Goal: Information Seeking & Learning: Find specific fact

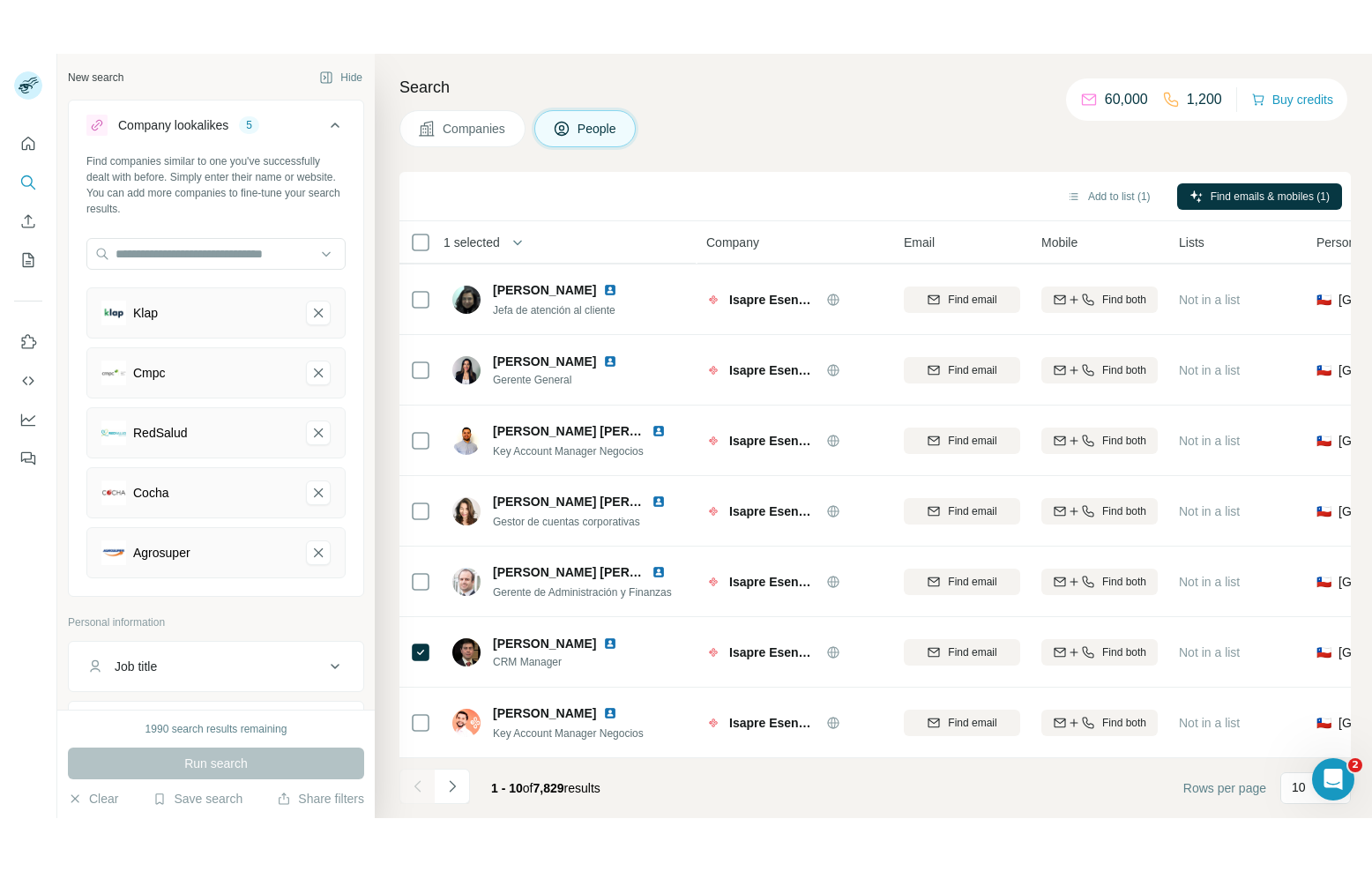
scroll to position [114, 0]
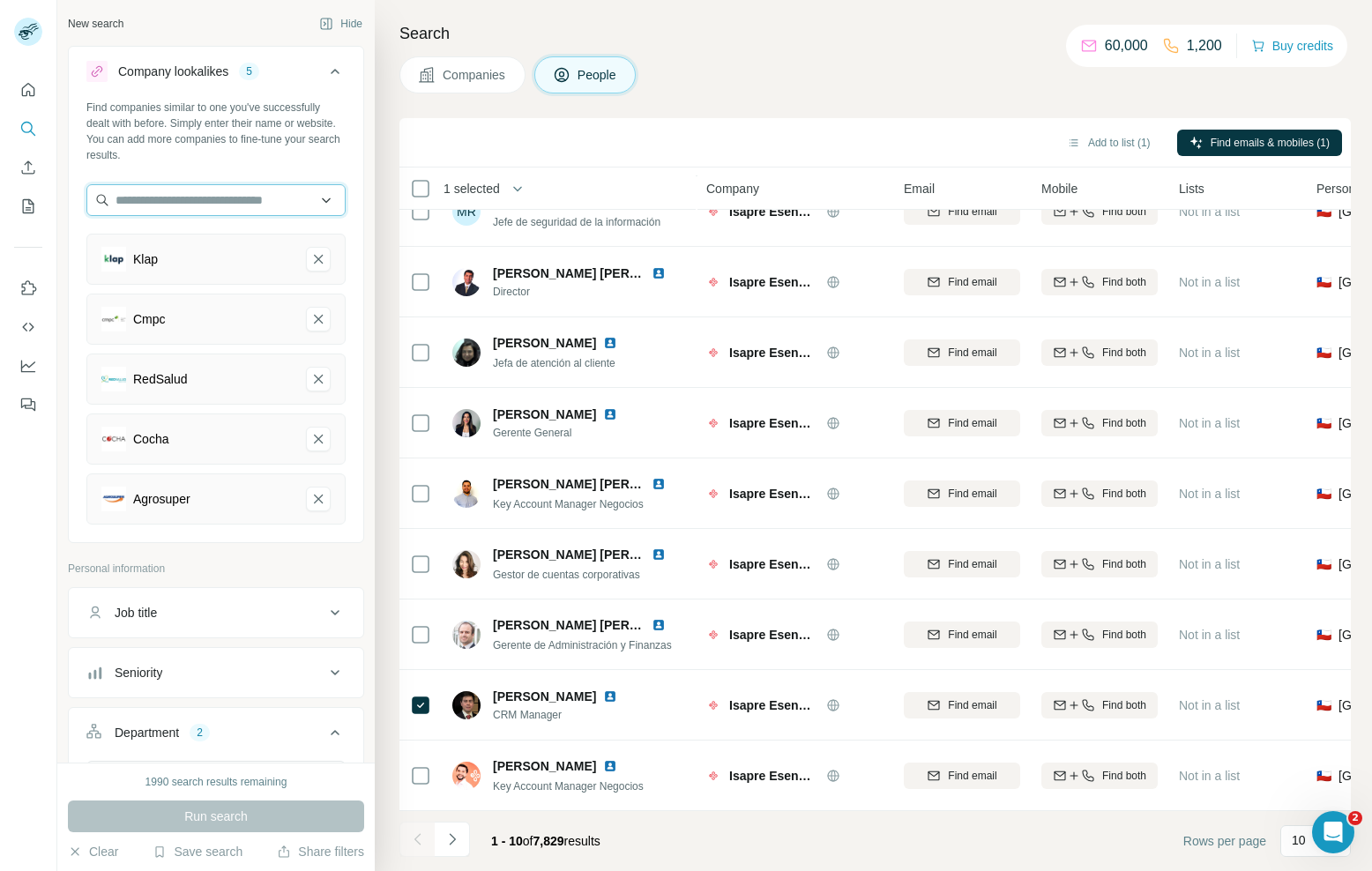
click at [171, 210] on input "text" at bounding box center [217, 200] width 260 height 31
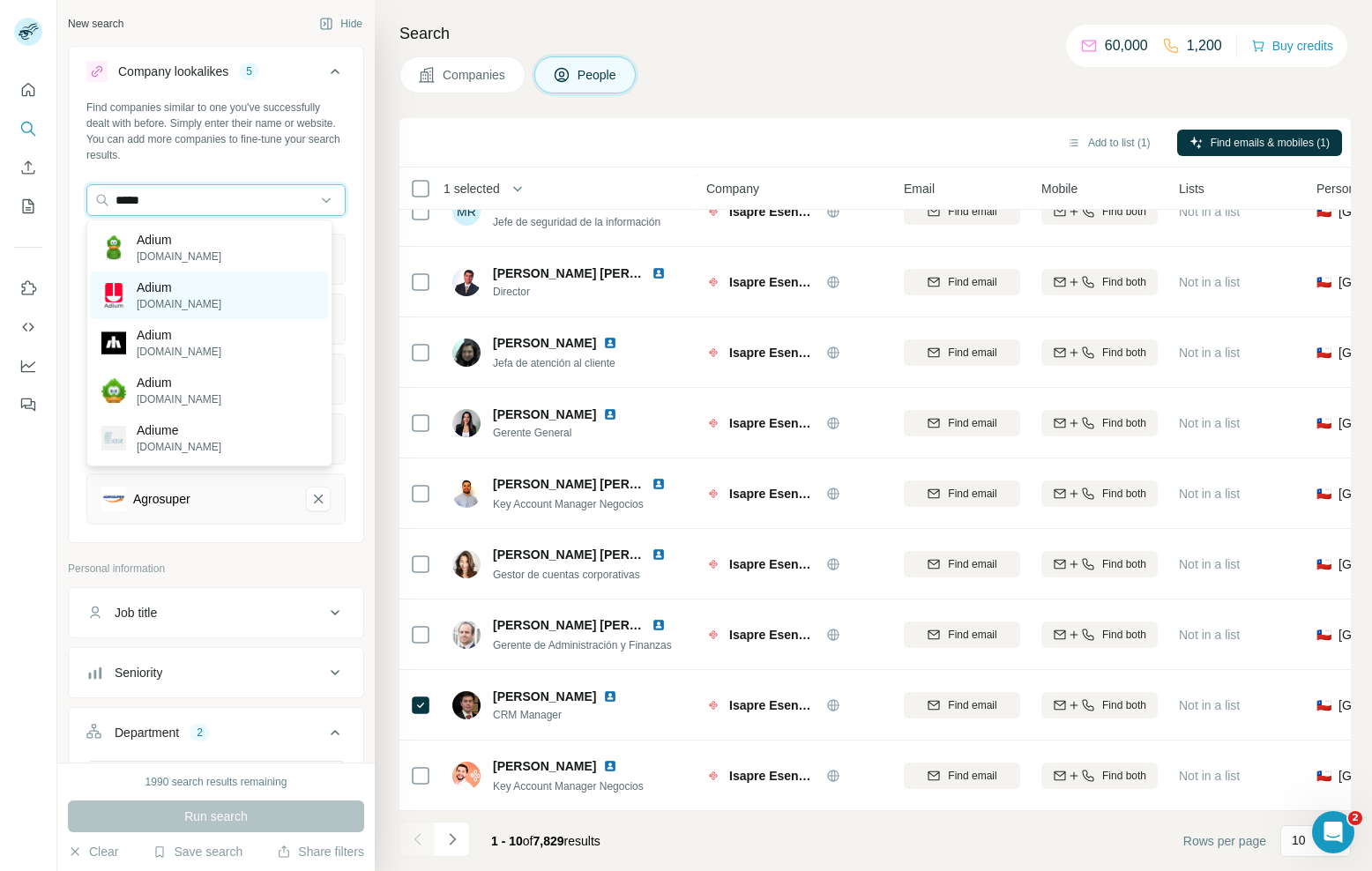
type input "*****"
click at [205, 298] on p "[DOMAIN_NAME]" at bounding box center [179, 304] width 85 height 16
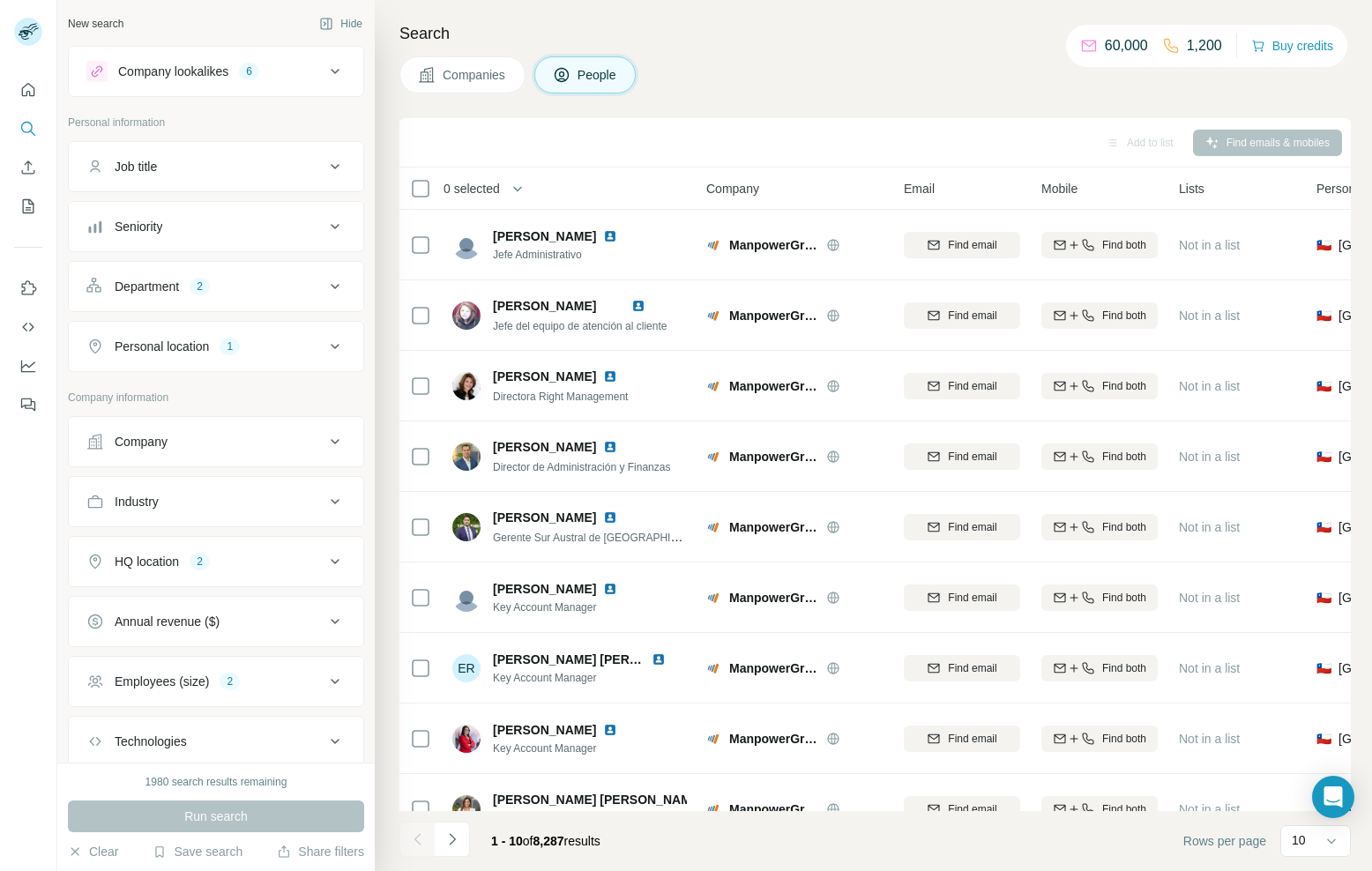
click at [249, 84] on button "Company lookalikes 6" at bounding box center [216, 71] width 295 height 42
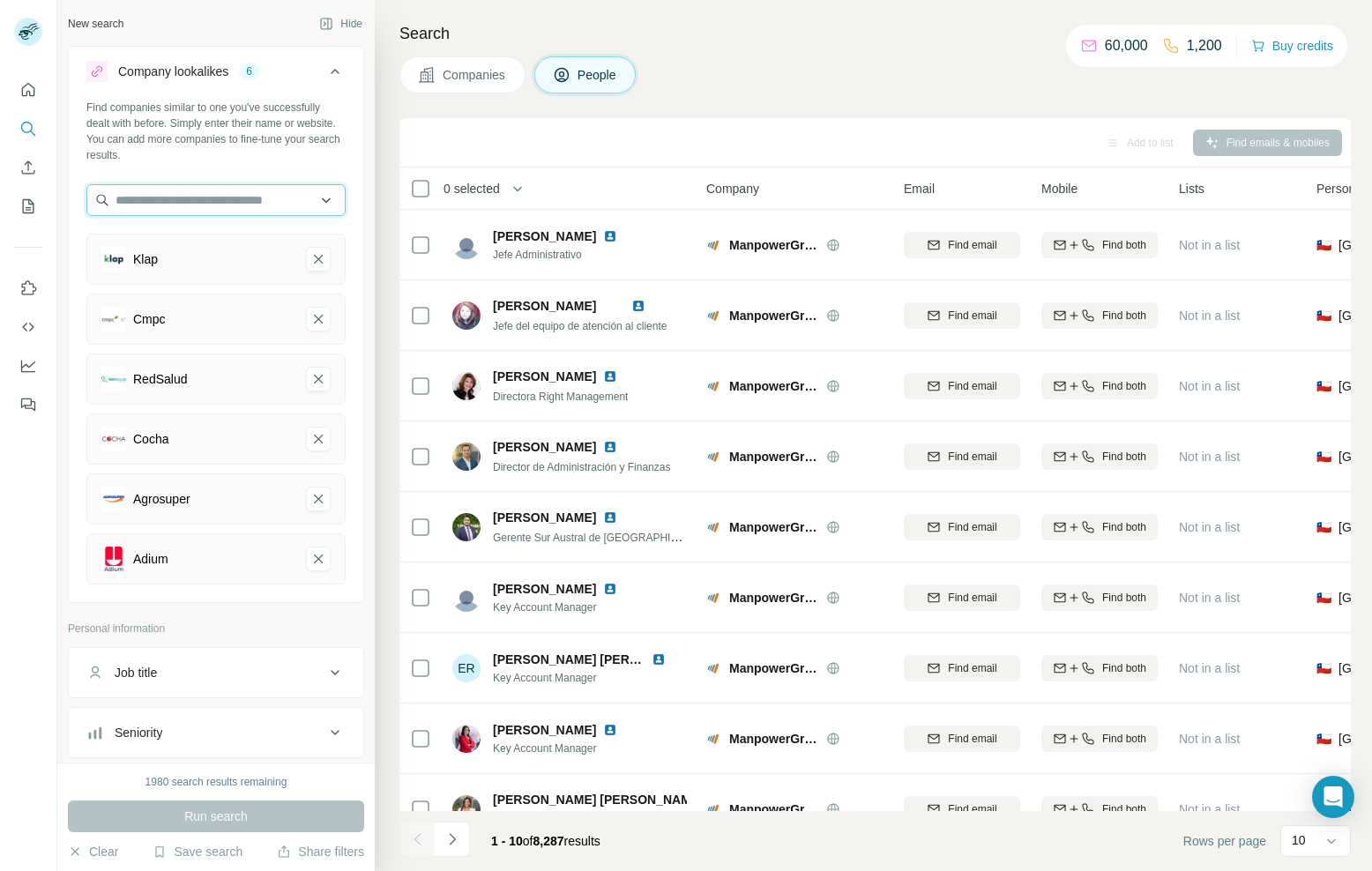
click at [219, 193] on input "text" at bounding box center [217, 200] width 260 height 31
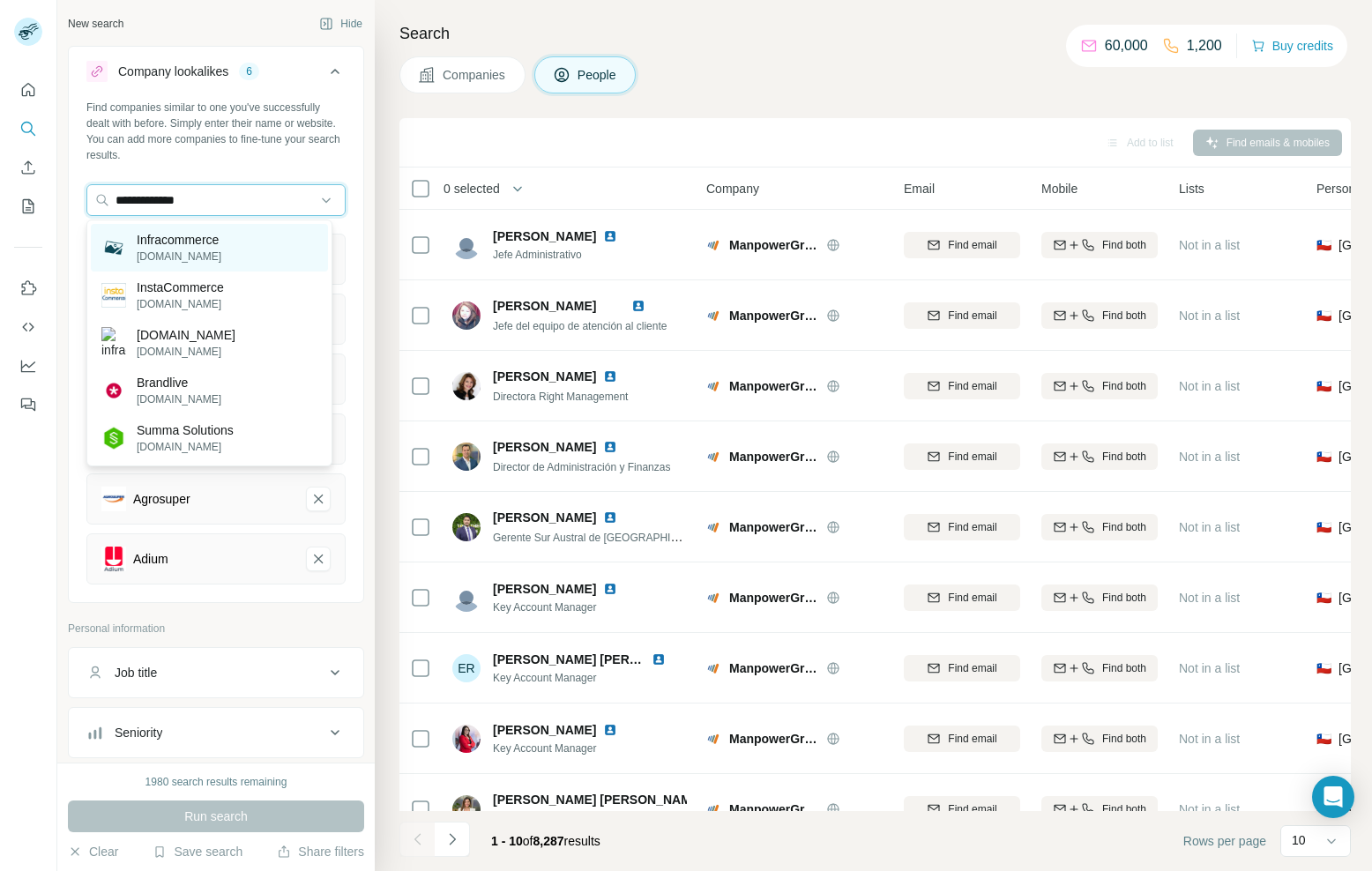
type input "**********"
click at [202, 249] on p "[DOMAIN_NAME]" at bounding box center [179, 257] width 85 height 16
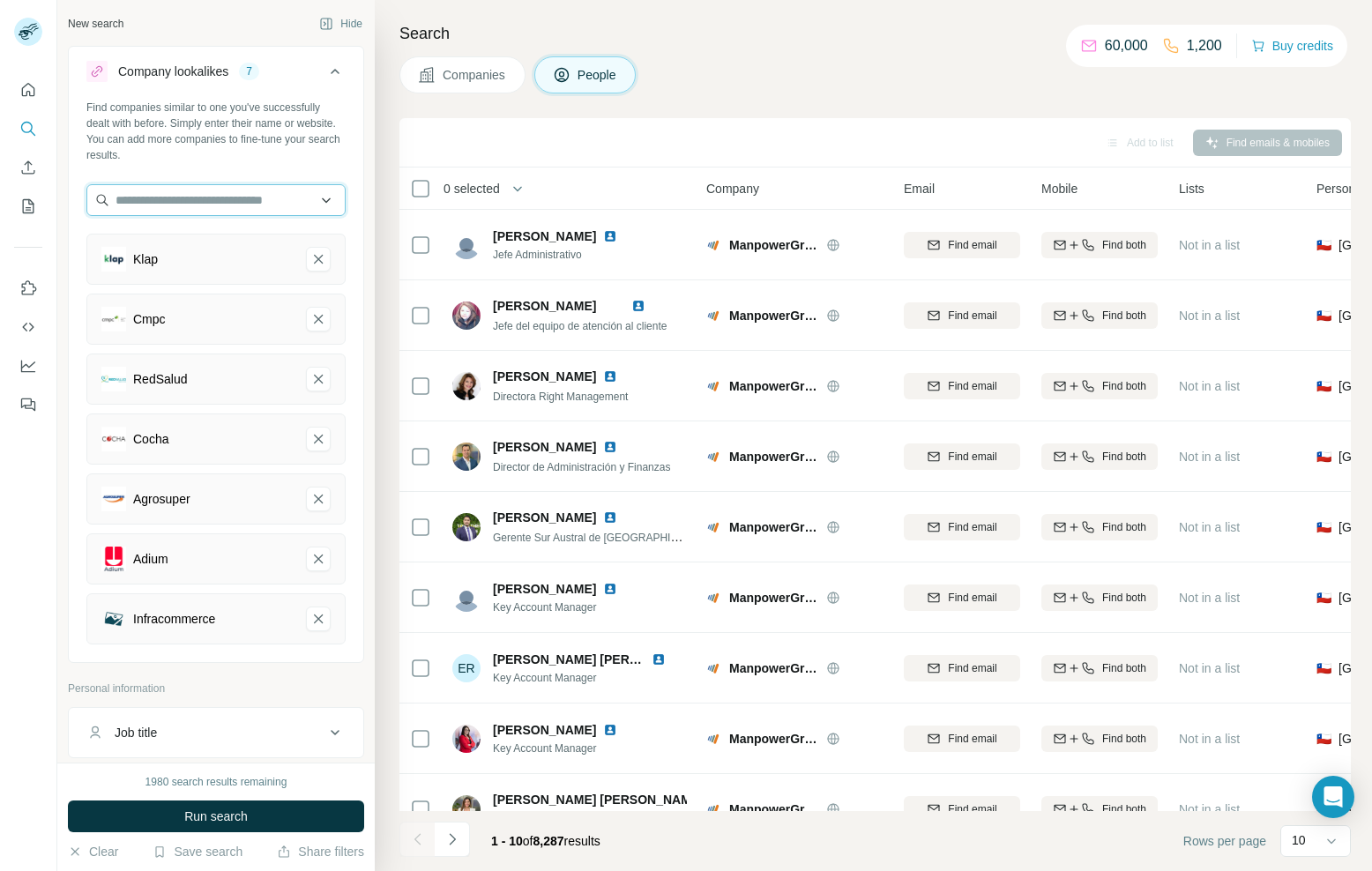
click at [204, 204] on input "text" at bounding box center [217, 200] width 260 height 31
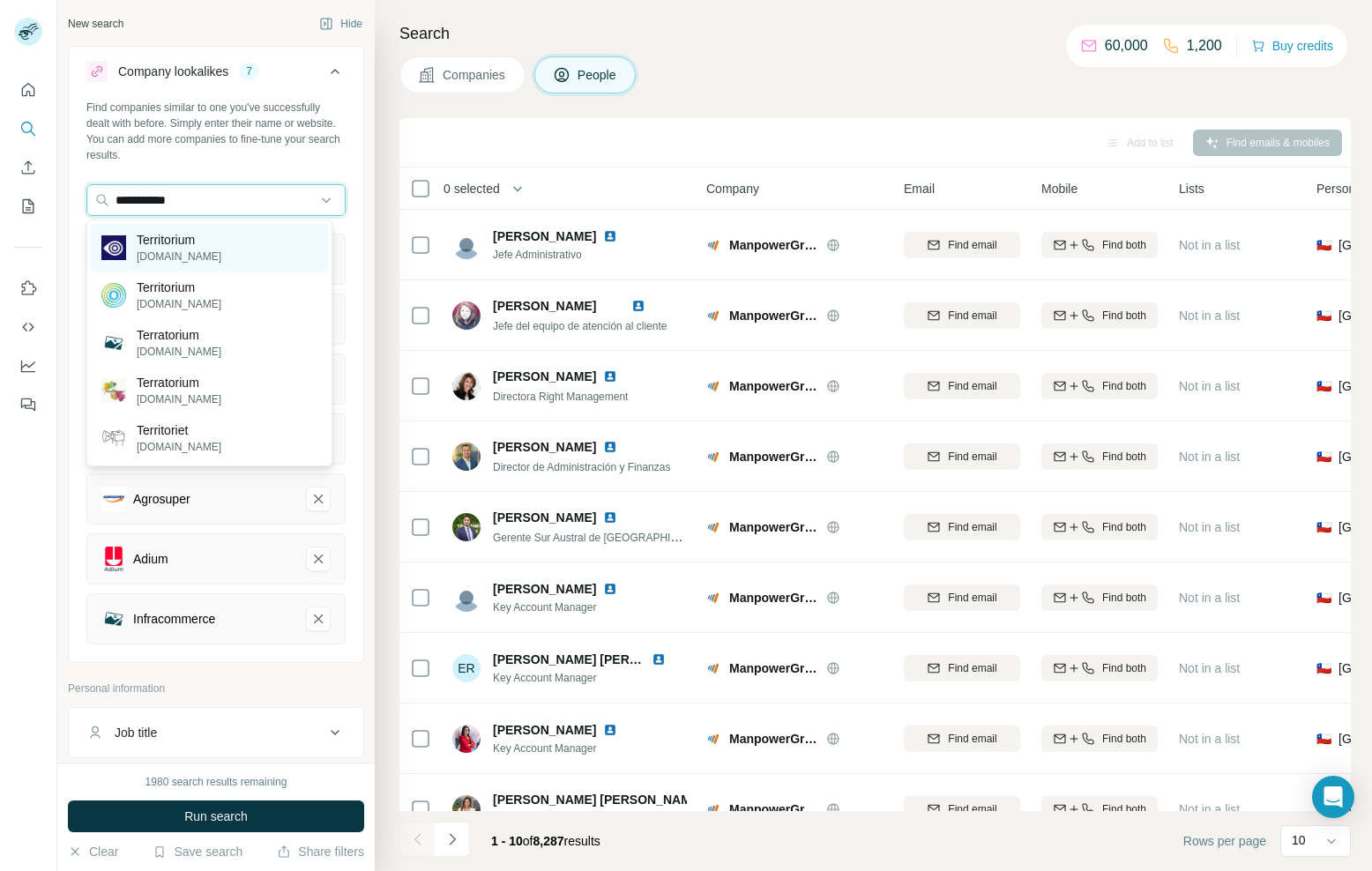
type input "**********"
click at [215, 251] on div "Territorium [DOMAIN_NAME]" at bounding box center [209, 247] width 237 height 47
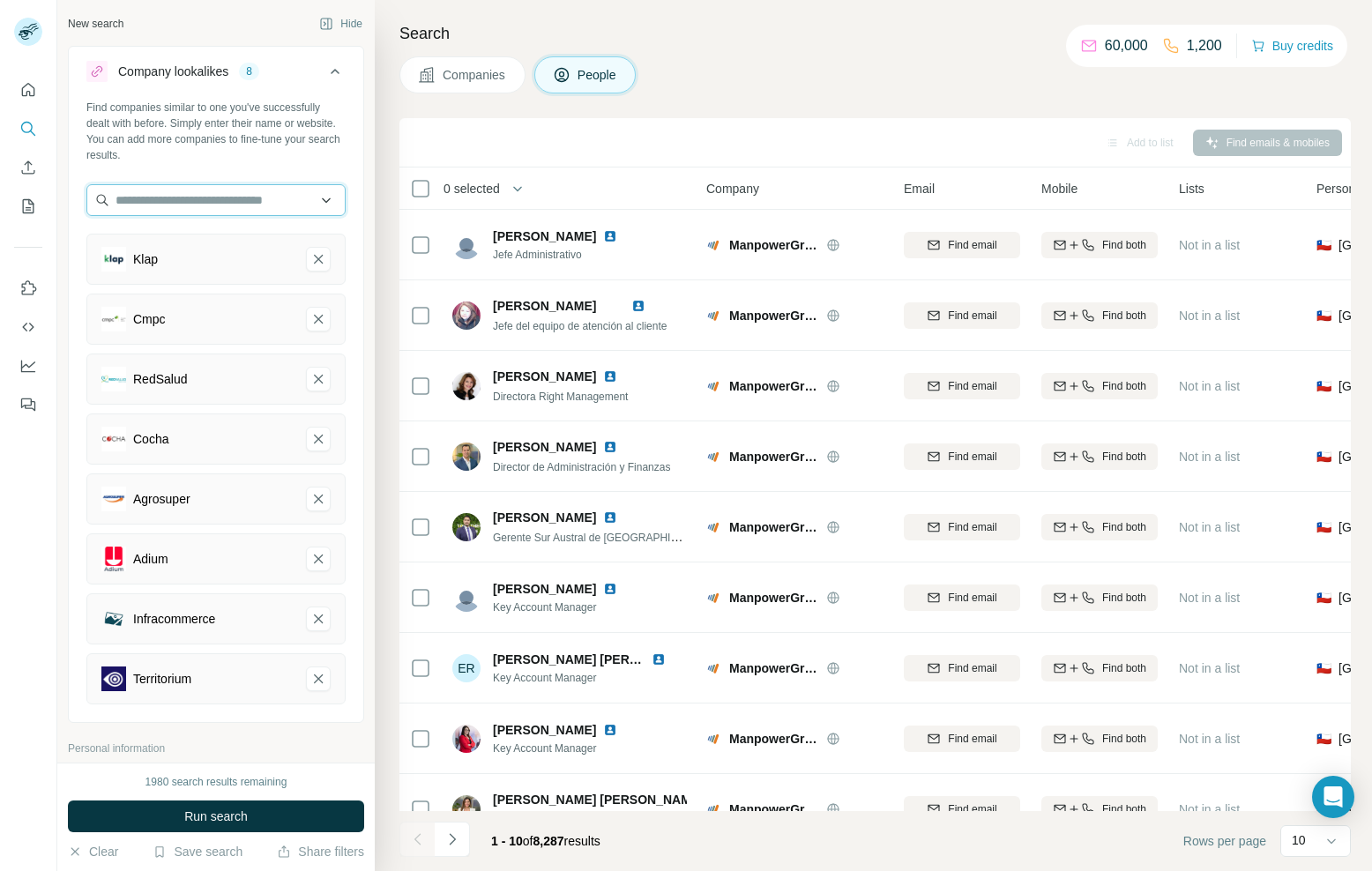
click at [173, 194] on input "text" at bounding box center [217, 200] width 260 height 31
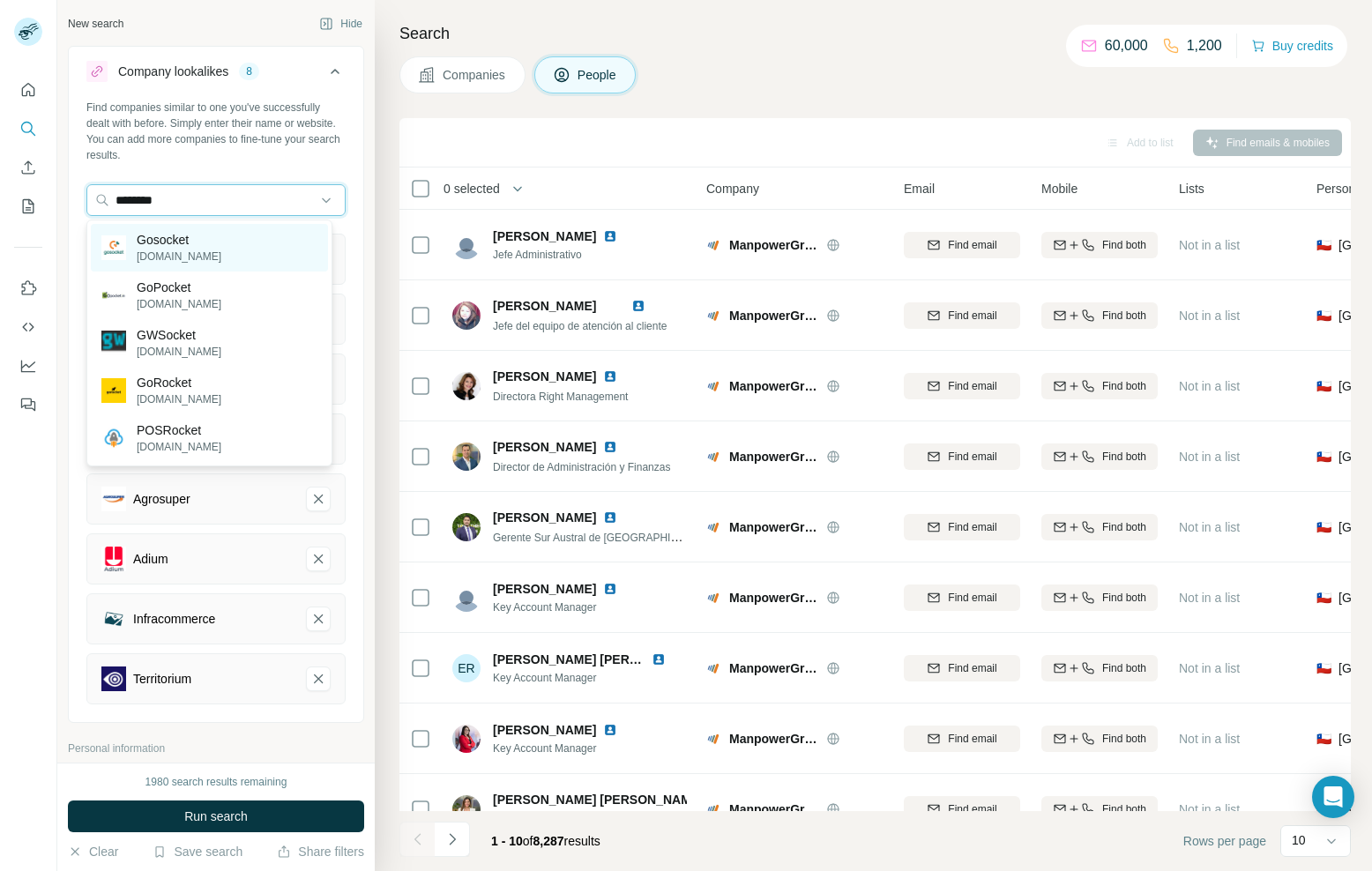
type input "********"
click at [201, 245] on div "Gosocket [DOMAIN_NAME]" at bounding box center [209, 247] width 237 height 47
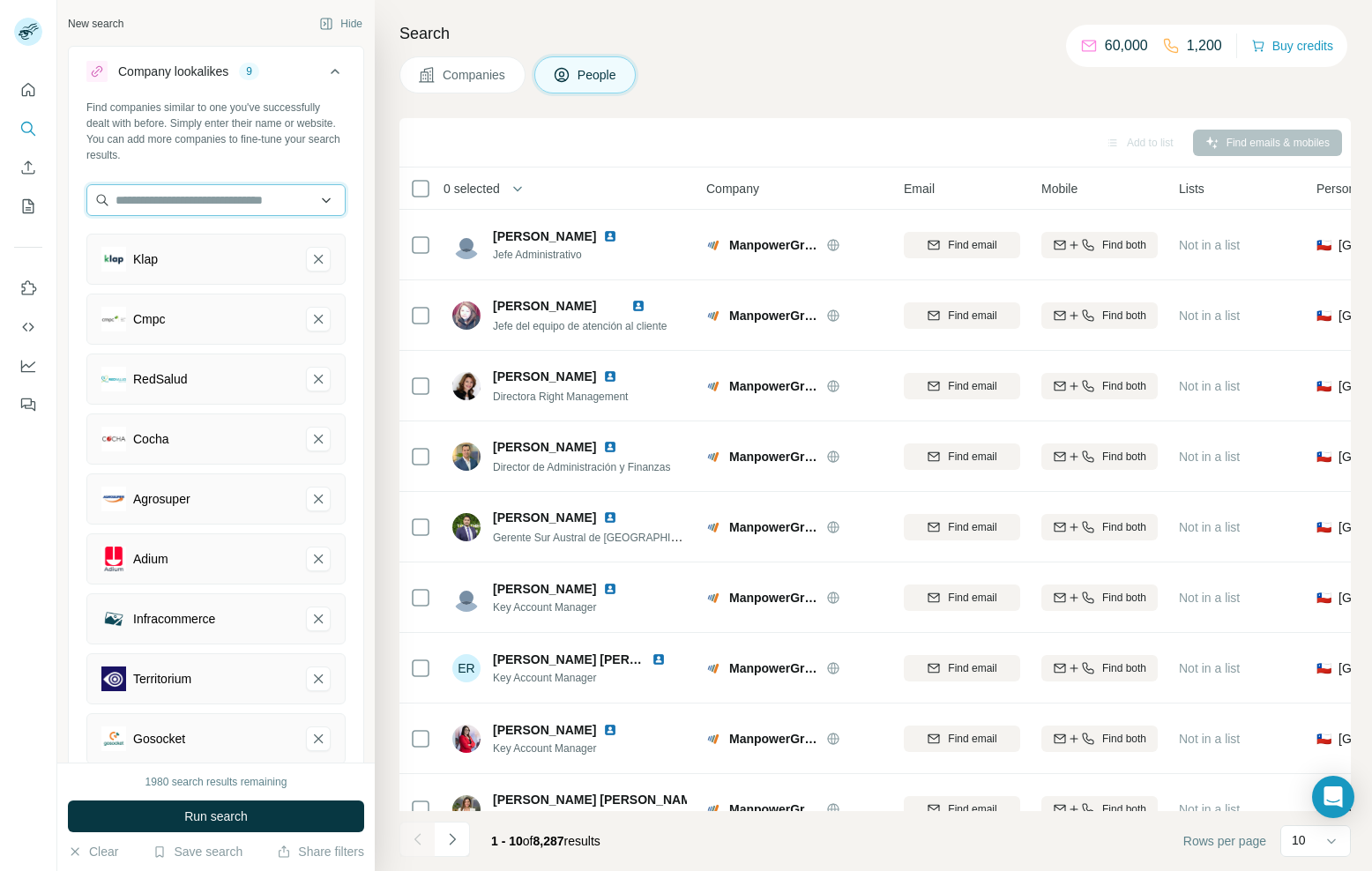
click at [177, 201] on input "text" at bounding box center [217, 200] width 260 height 31
type input "*"
click at [196, 815] on span "Run search" at bounding box center [216, 816] width 64 height 18
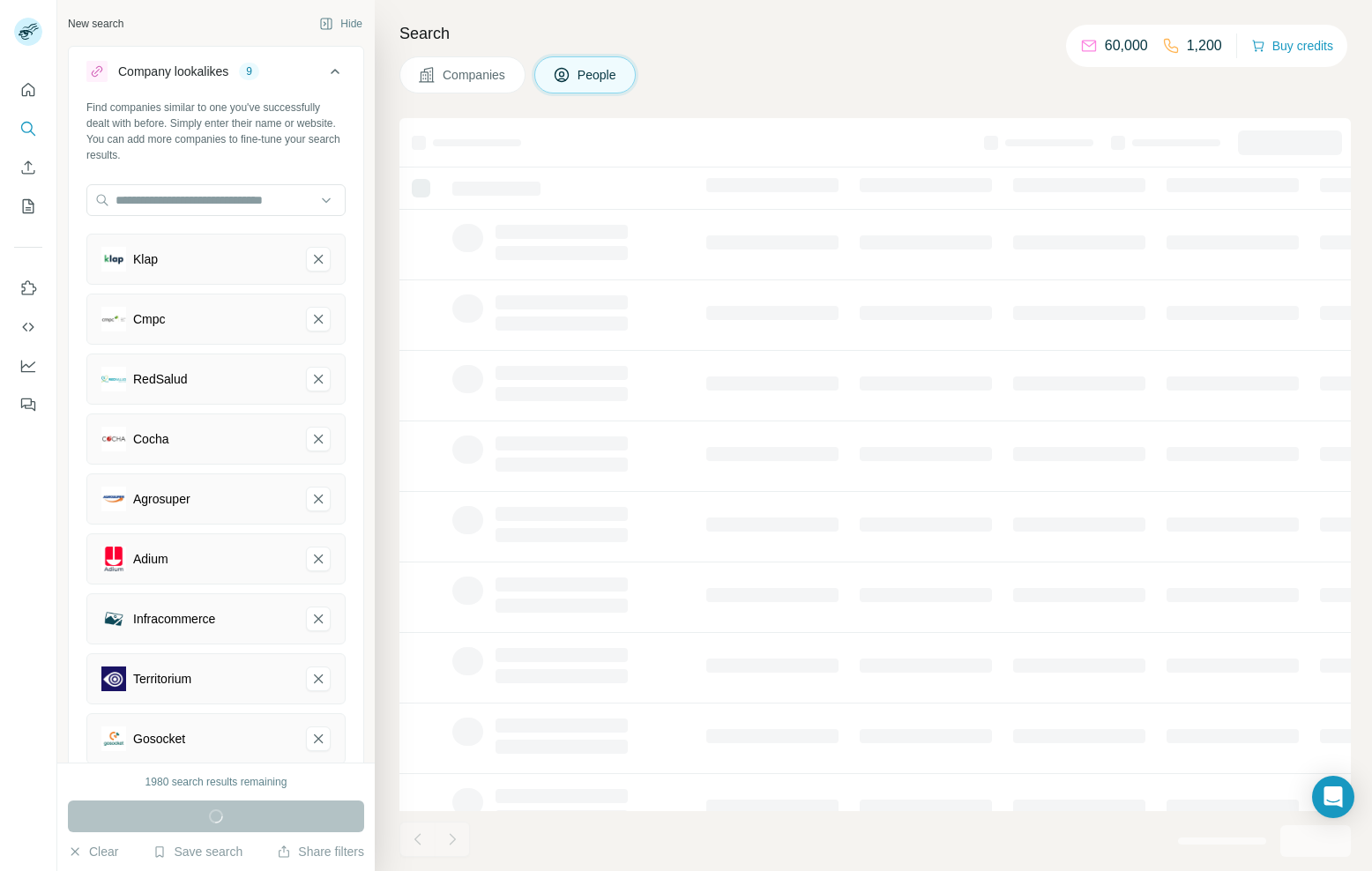
click at [324, 70] on icon at bounding box center [335, 72] width 21 height 21
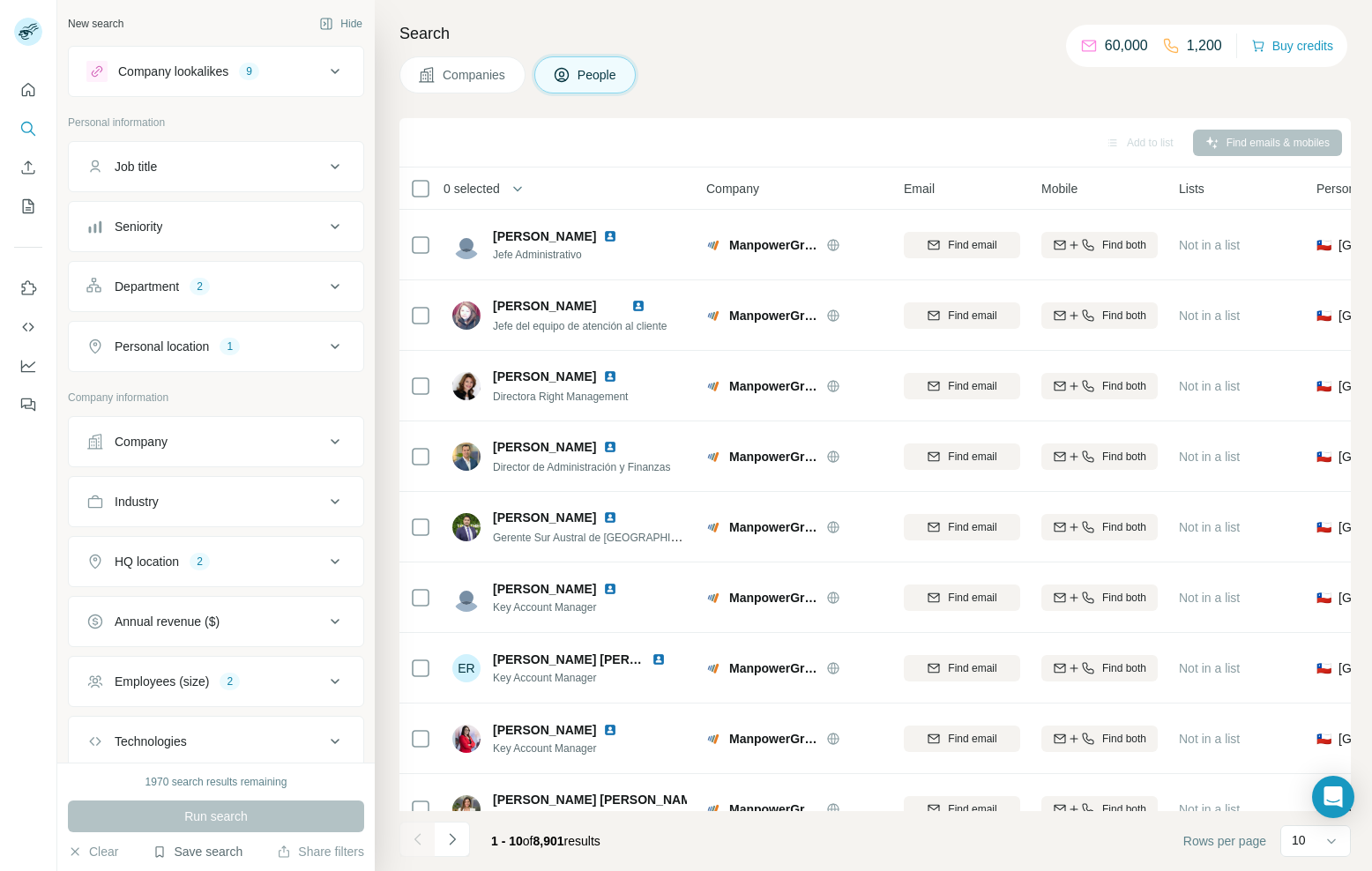
click at [207, 854] on button "Save search" at bounding box center [197, 851] width 90 height 18
click at [255, 794] on div "Save search" at bounding box center [249, 785] width 186 height 35
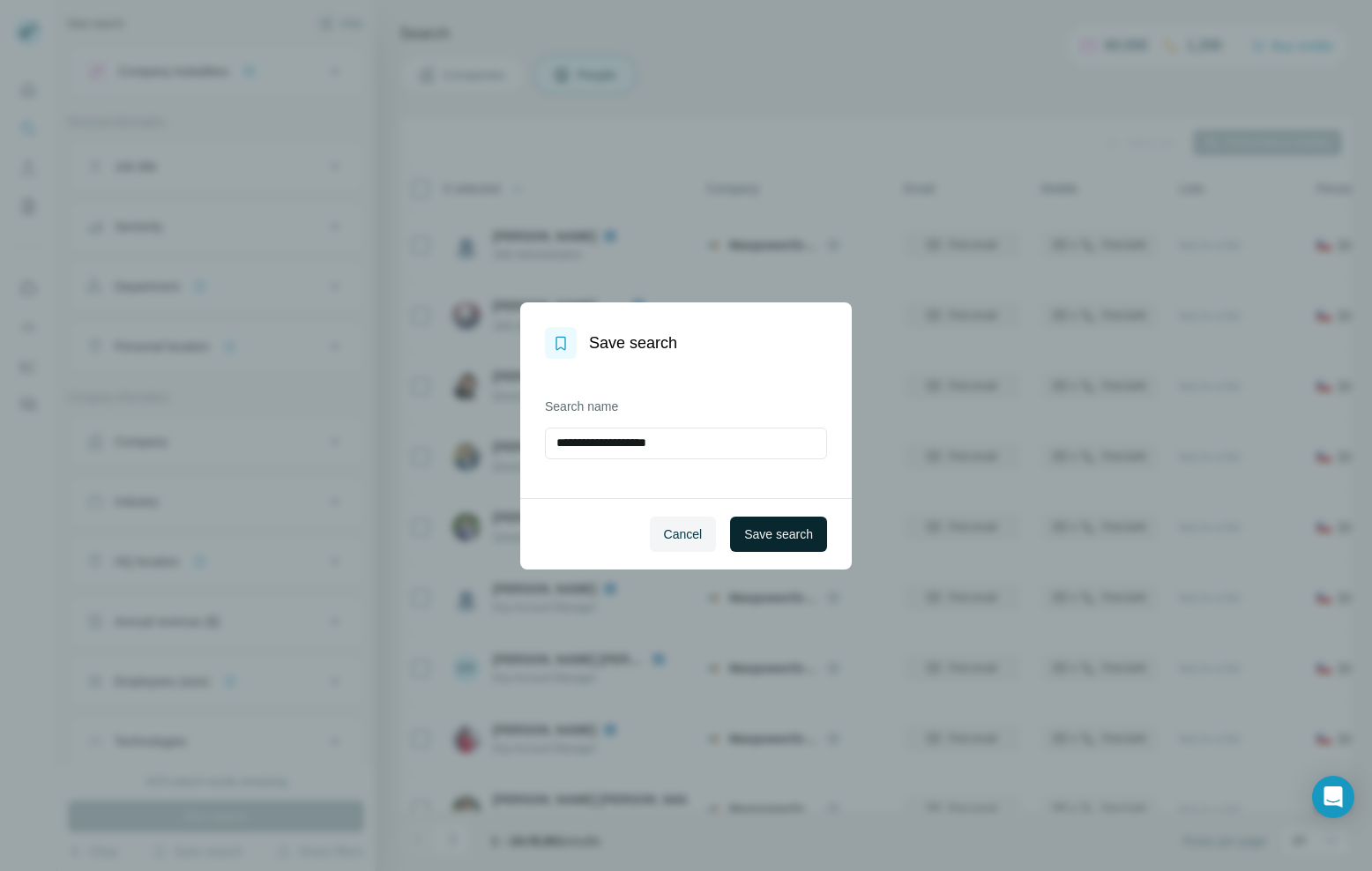
type input "**********"
click at [784, 528] on span "Save search" at bounding box center [778, 534] width 69 height 18
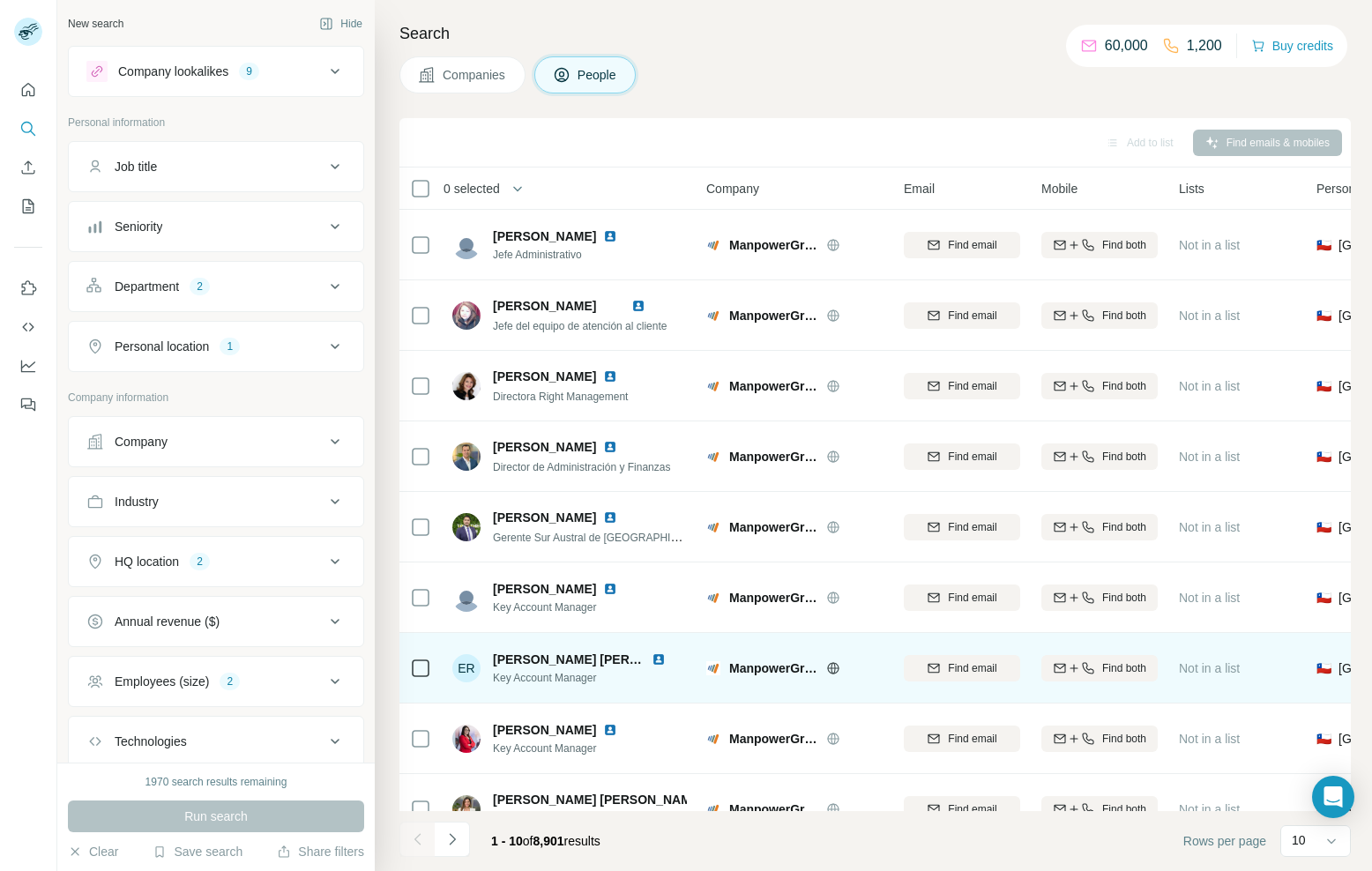
scroll to position [114, 0]
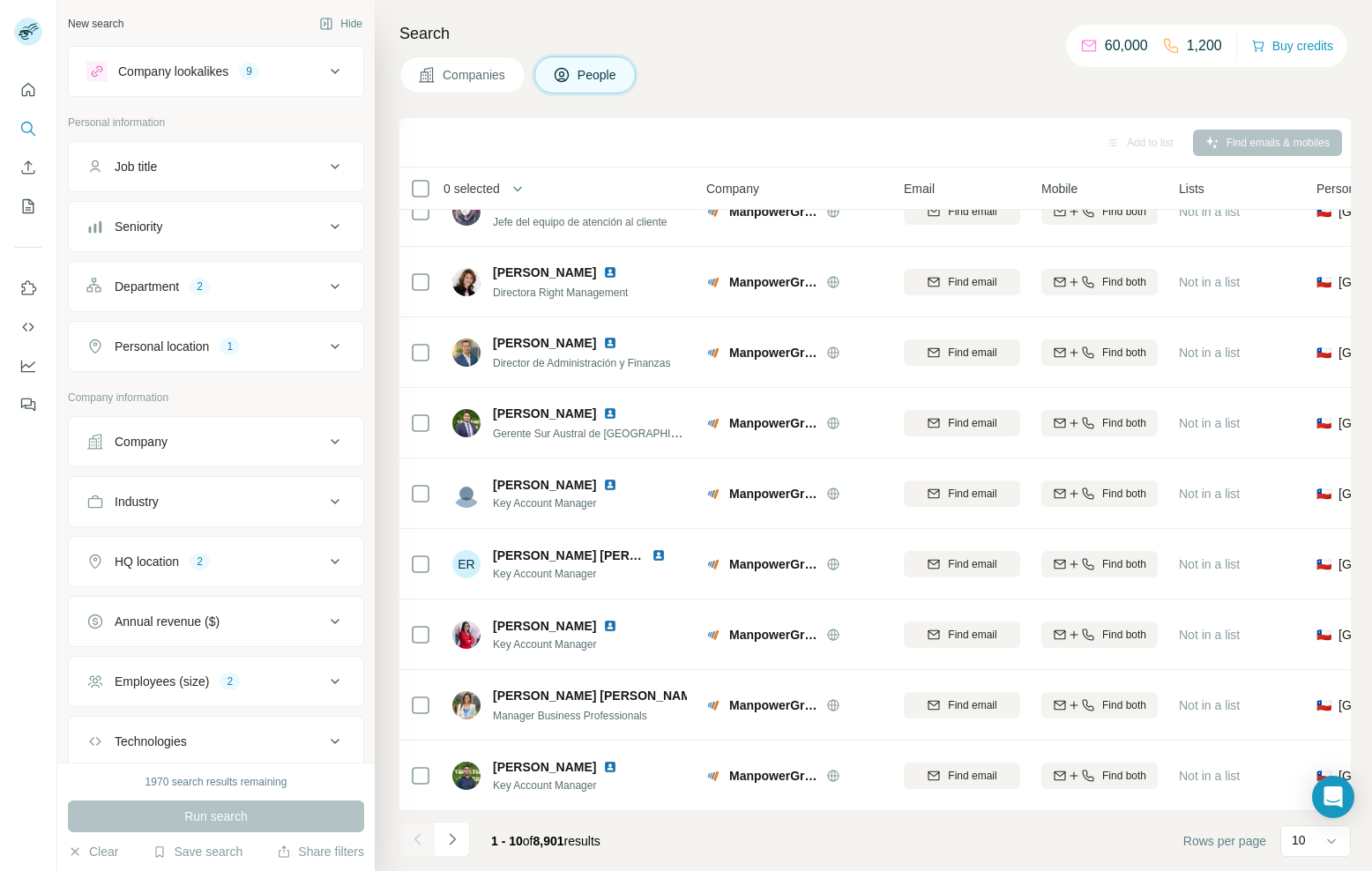
click at [324, 286] on icon at bounding box center [335, 286] width 21 height 21
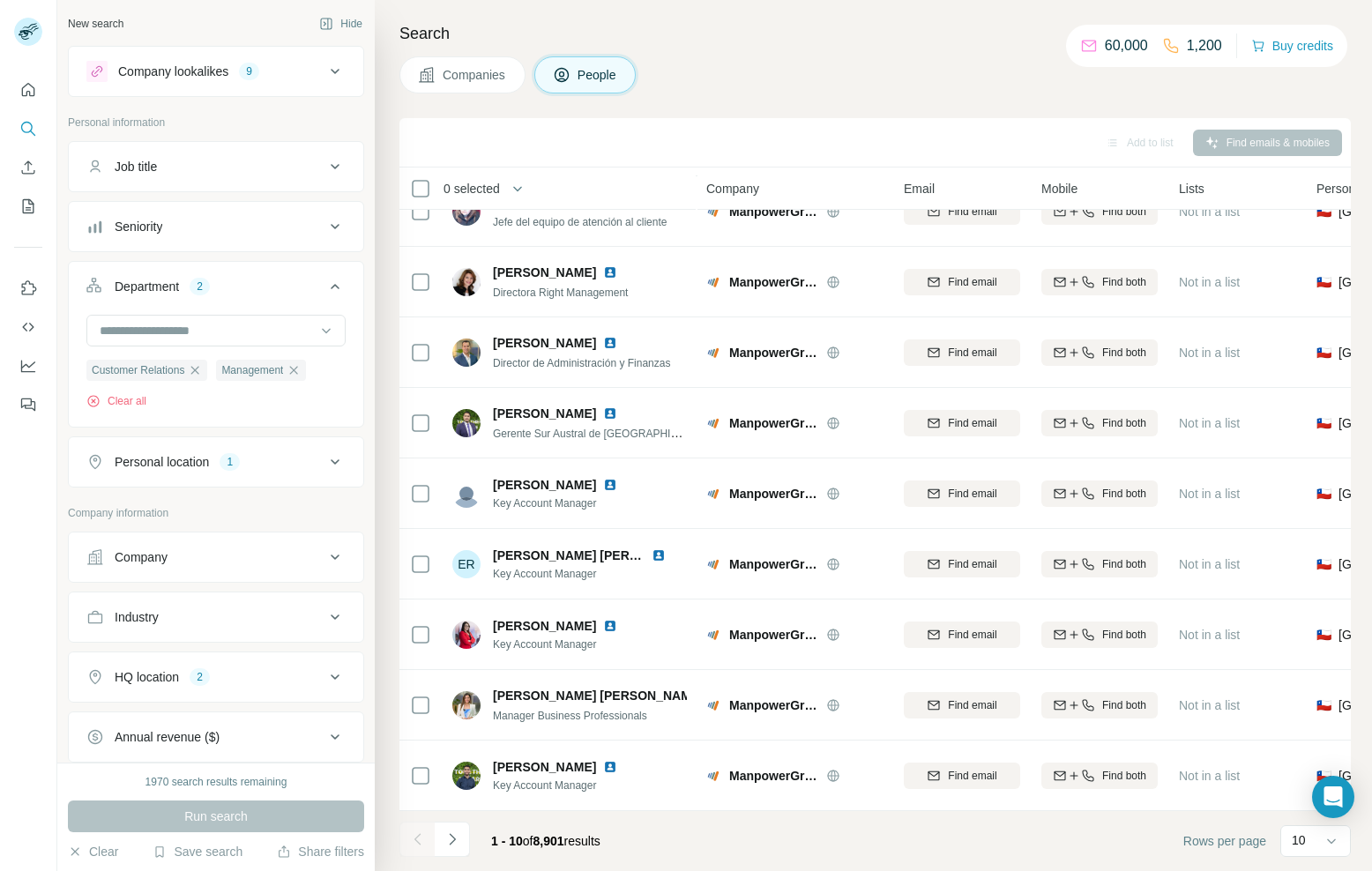
click at [324, 235] on icon at bounding box center [335, 226] width 21 height 21
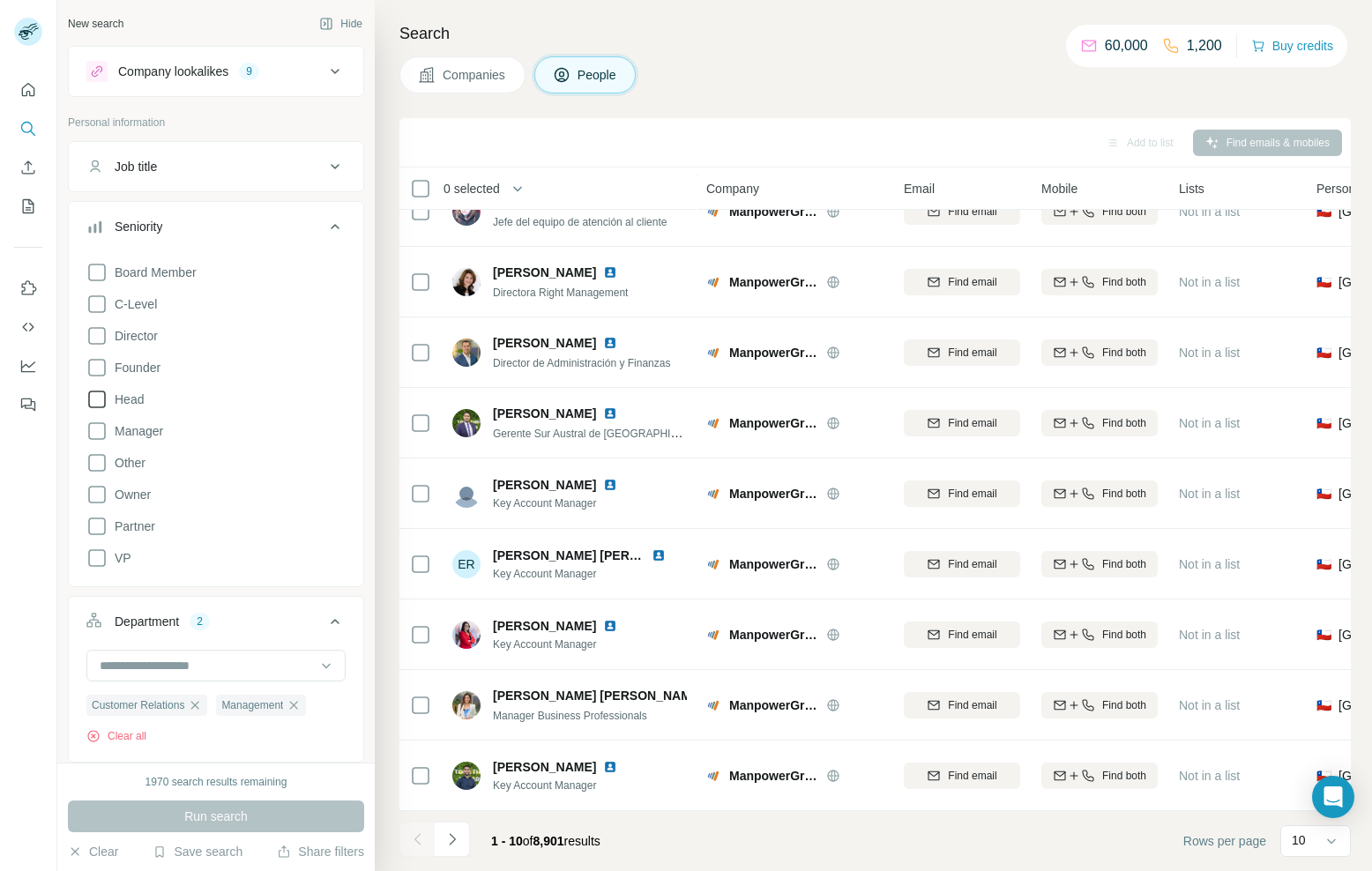
click at [100, 397] on icon at bounding box center [98, 399] width 21 height 21
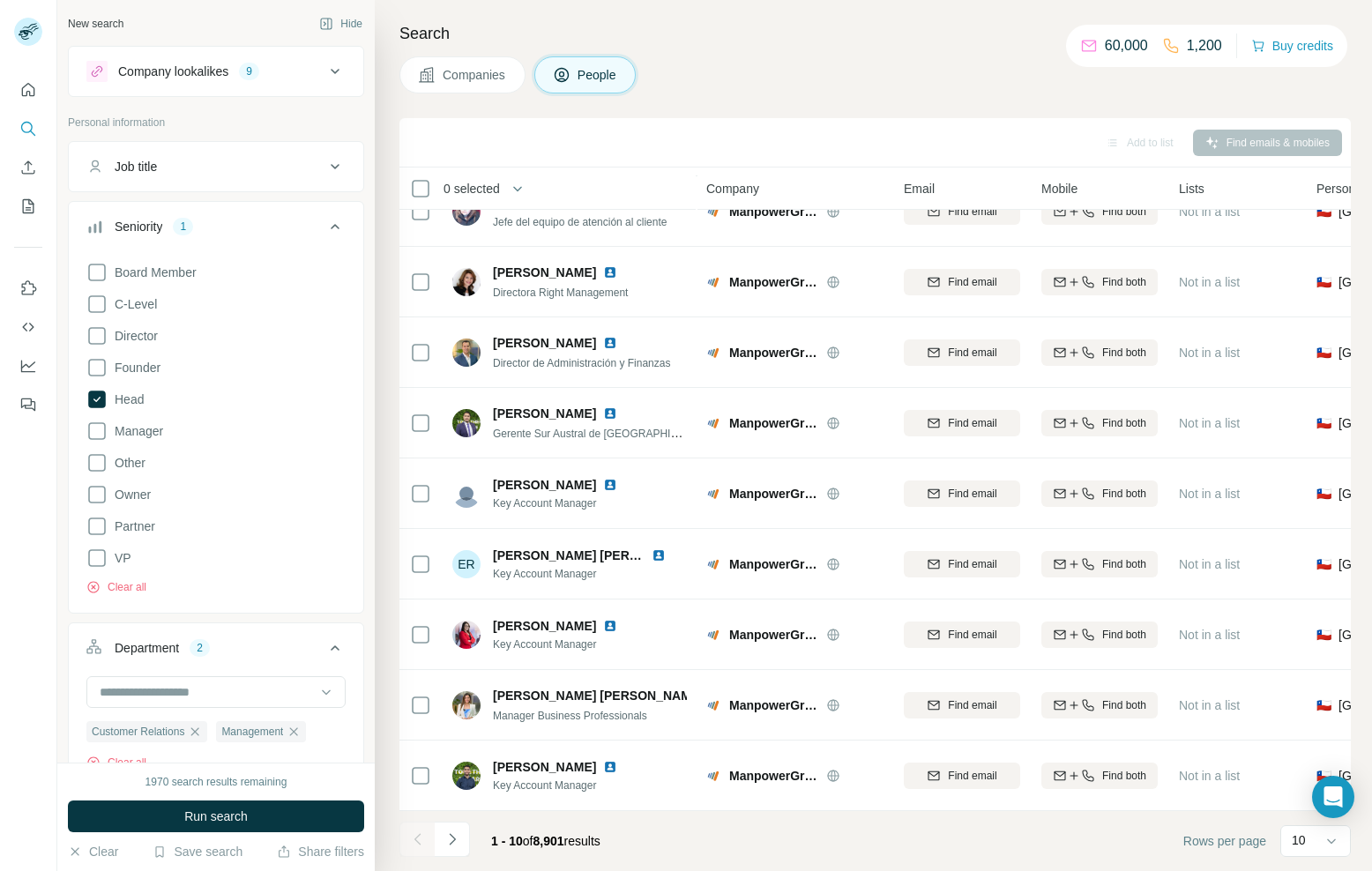
click at [95, 386] on div "Board Member C-Level Director Founder Head Manager Other Owner Partner VP Clear…" at bounding box center [217, 425] width 260 height 340
click at [98, 396] on icon at bounding box center [97, 399] width 18 height 18
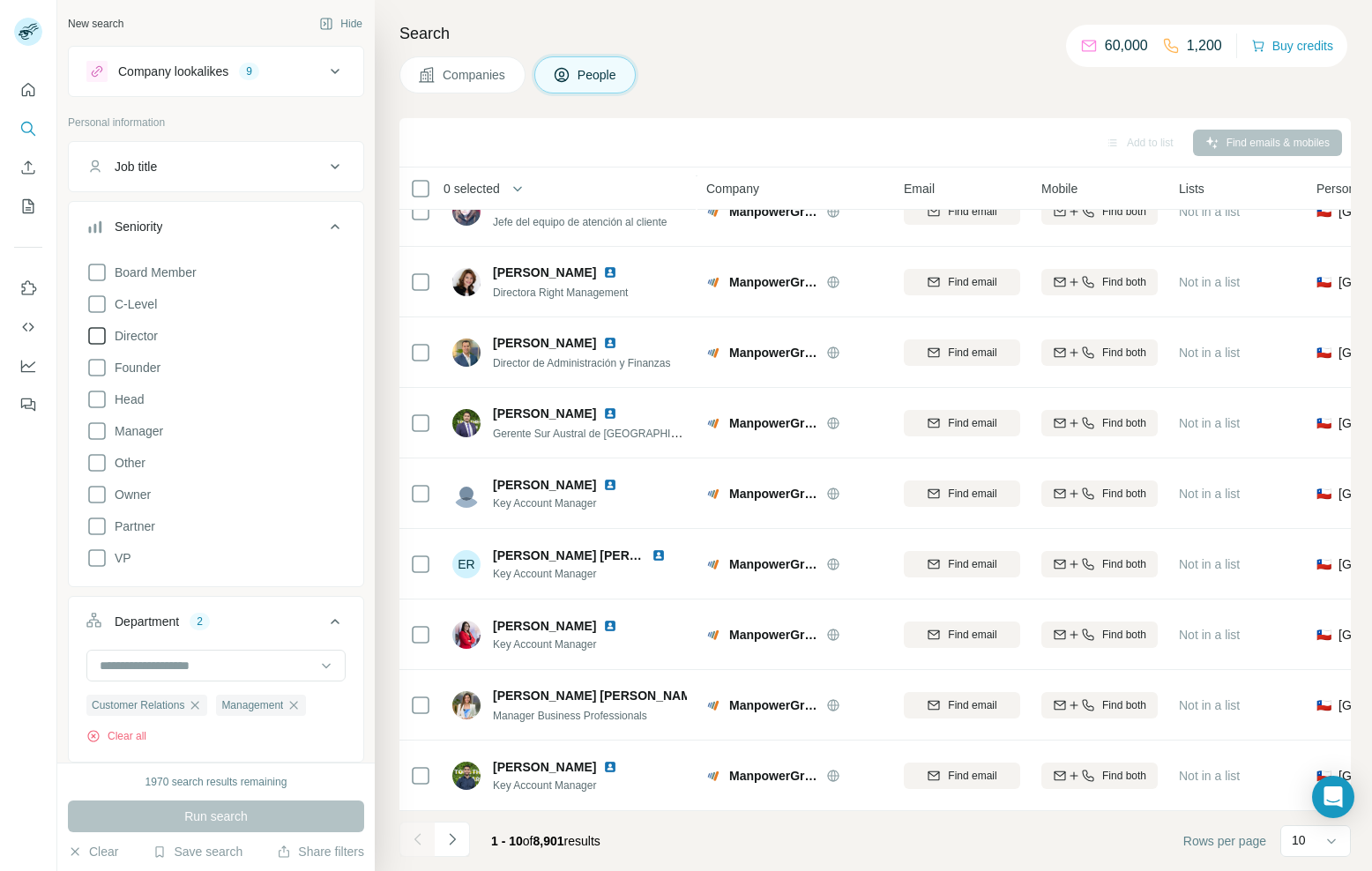
click at [99, 339] on icon at bounding box center [98, 336] width 21 height 21
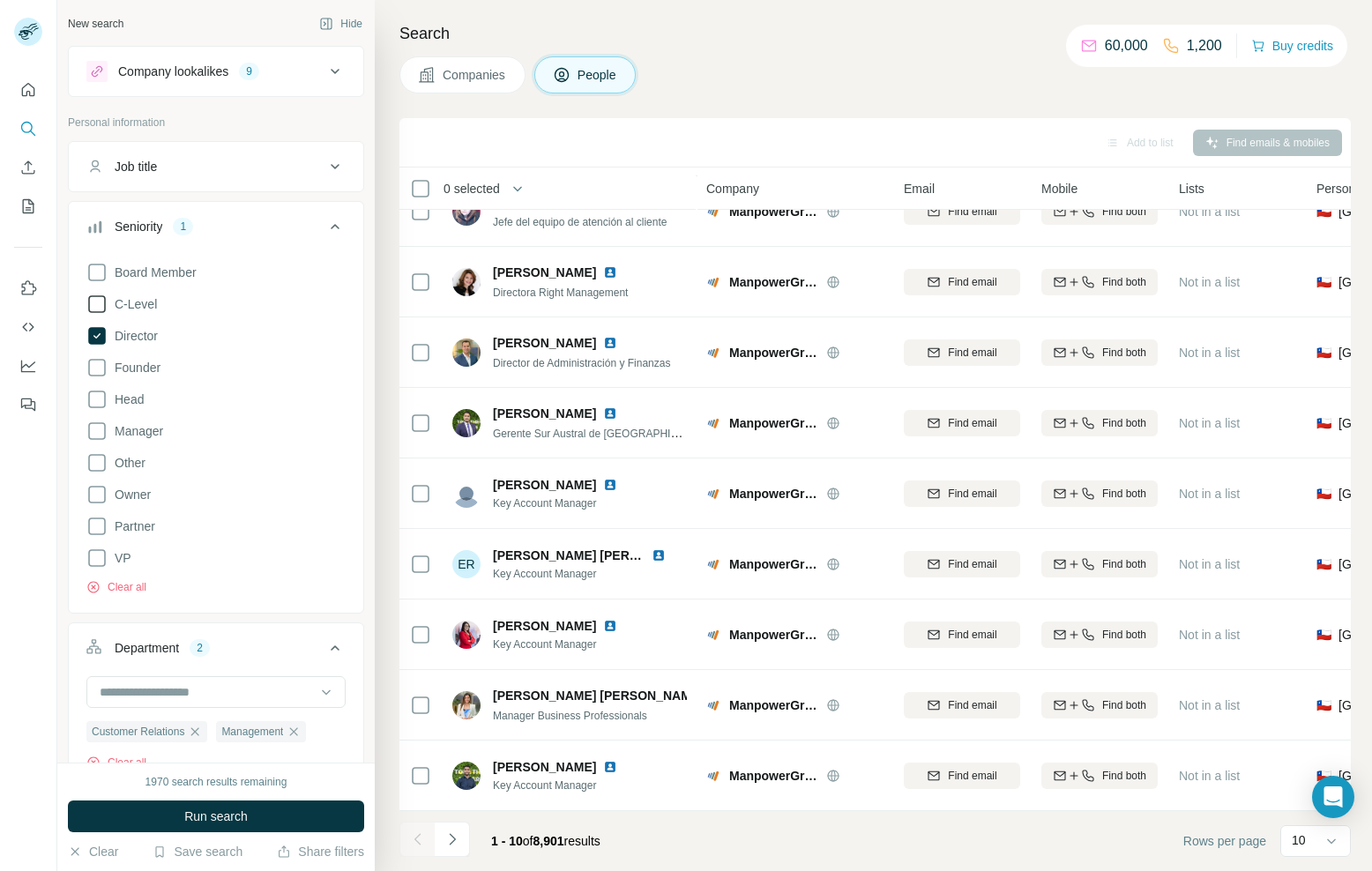
click at [95, 312] on icon at bounding box center [98, 304] width 21 height 21
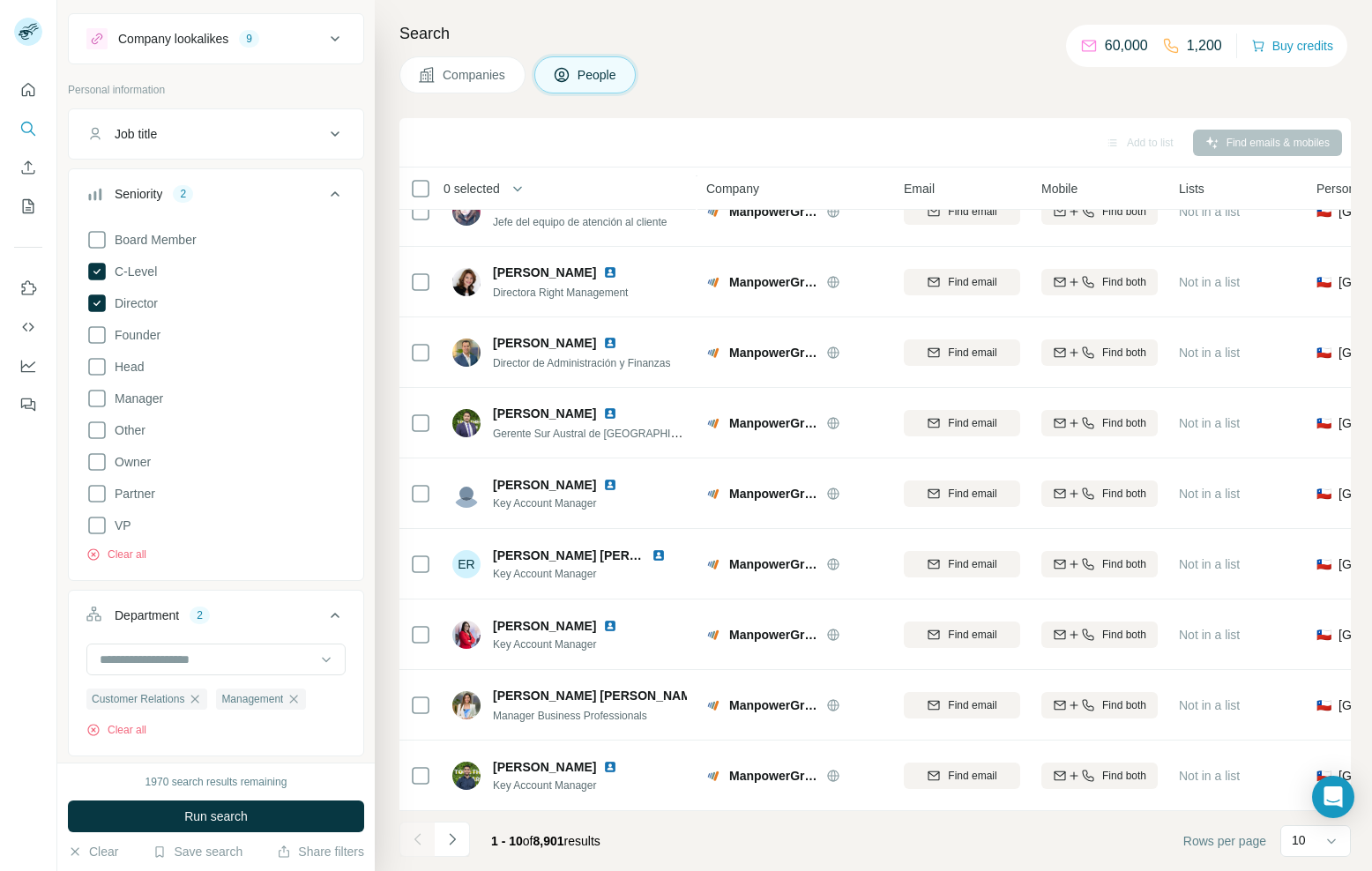
scroll to position [64, 0]
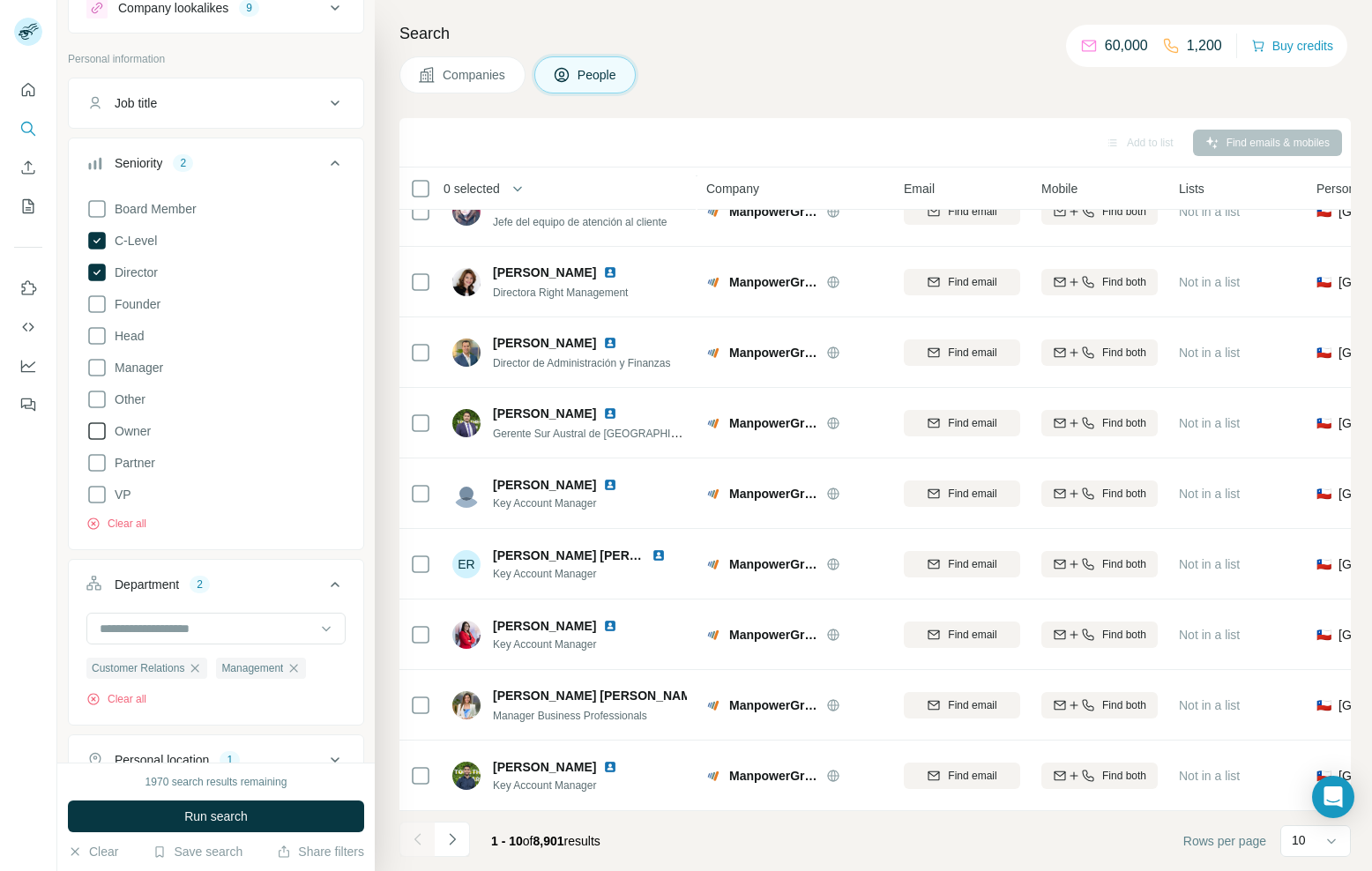
click at [99, 433] on icon at bounding box center [98, 431] width 21 height 21
click at [160, 811] on button "Run search" at bounding box center [216, 815] width 296 height 31
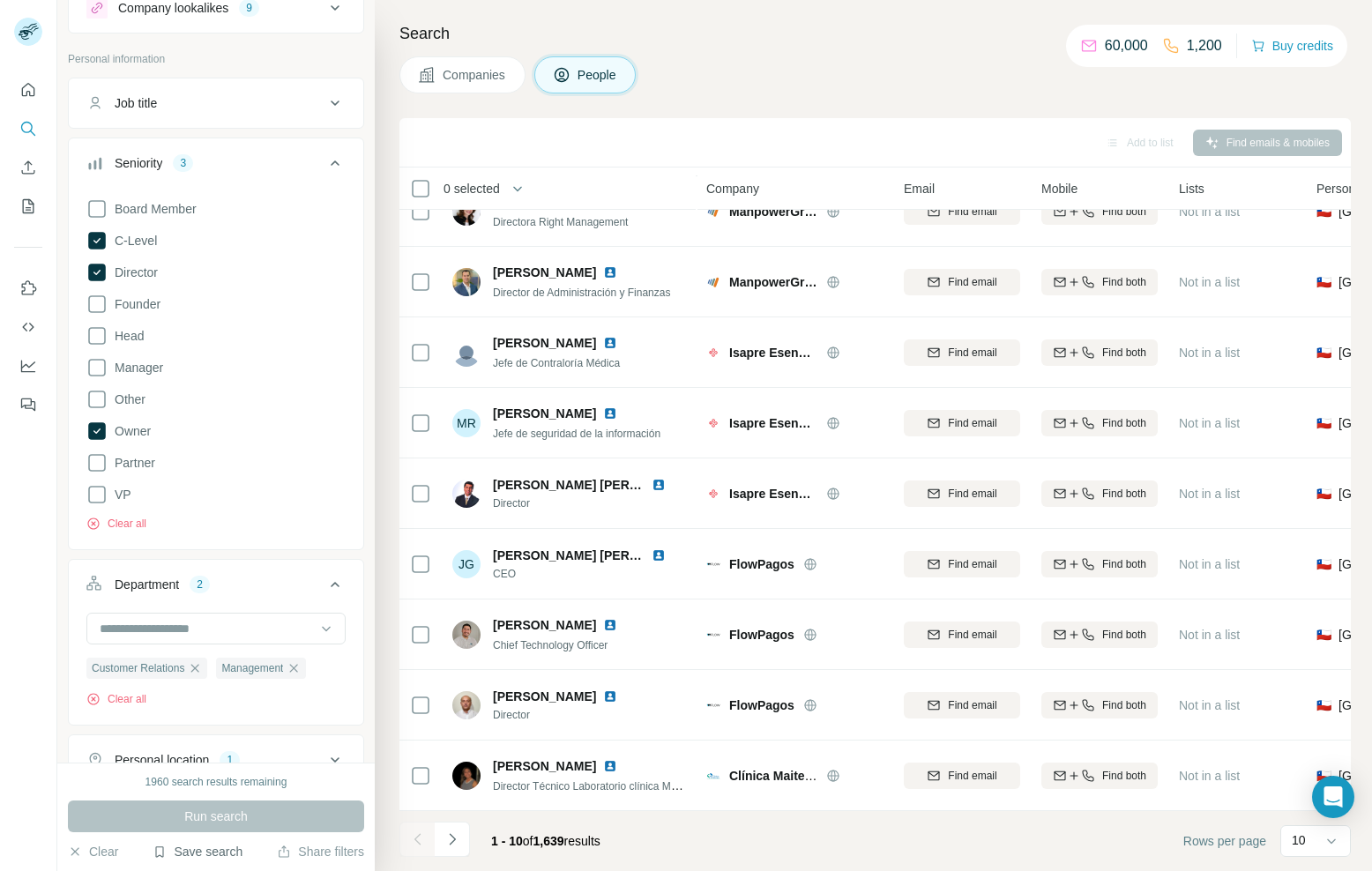
click at [208, 855] on button "Save search" at bounding box center [197, 851] width 90 height 18
click at [233, 788] on div "Save search" at bounding box center [249, 785] width 186 height 35
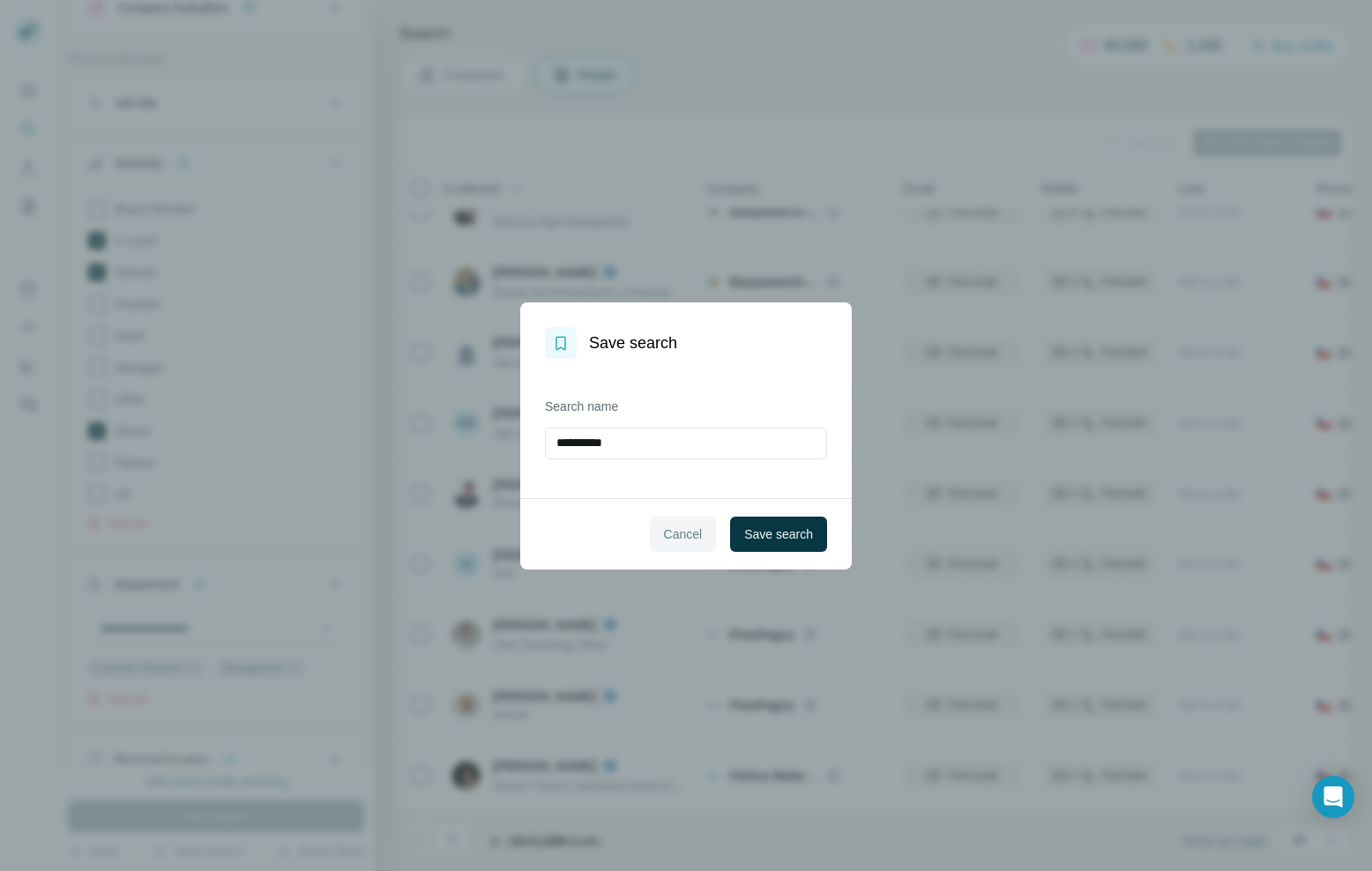
click at [672, 531] on span "Cancel" at bounding box center [683, 534] width 39 height 18
